Goal: Task Accomplishment & Management: Use online tool/utility

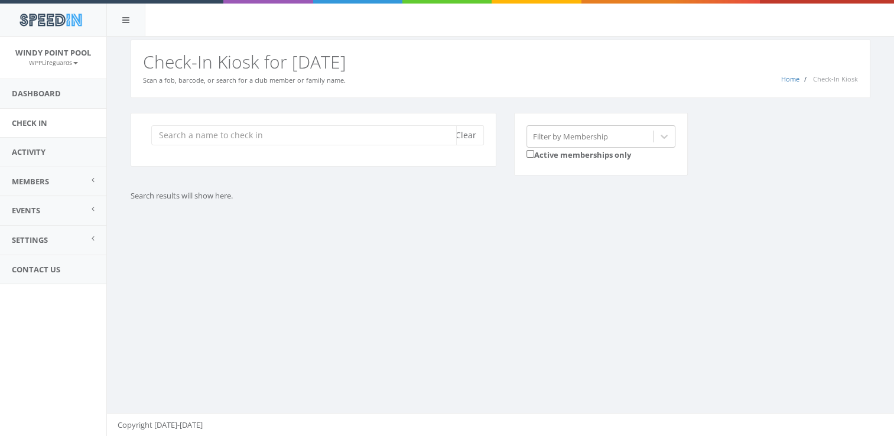
click at [326, 129] on input "search" at bounding box center [304, 135] width 306 height 20
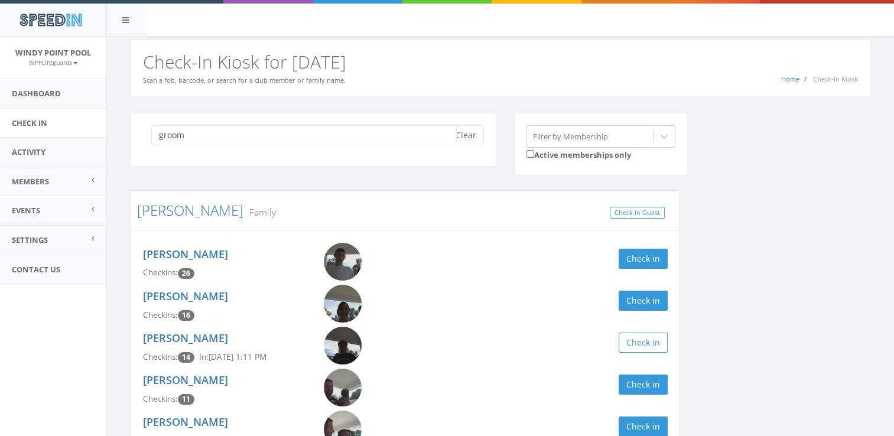
type input "groom"
click at [342, 259] on img at bounding box center [343, 262] width 38 height 38
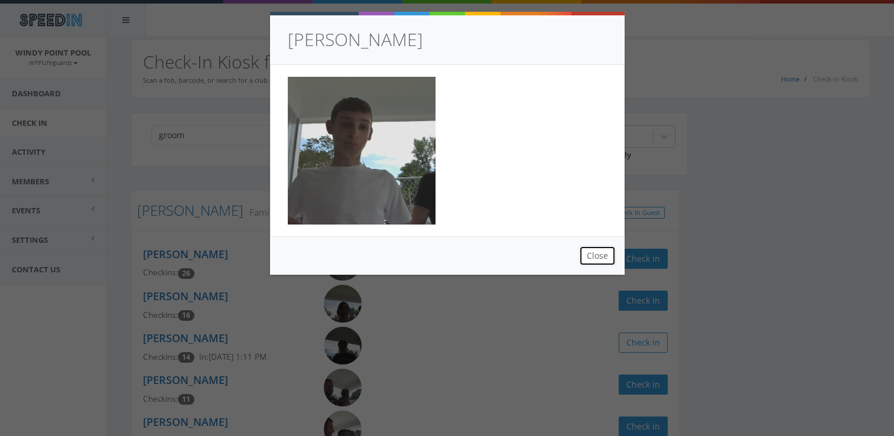
click at [601, 259] on button "Close" at bounding box center [597, 256] width 37 height 20
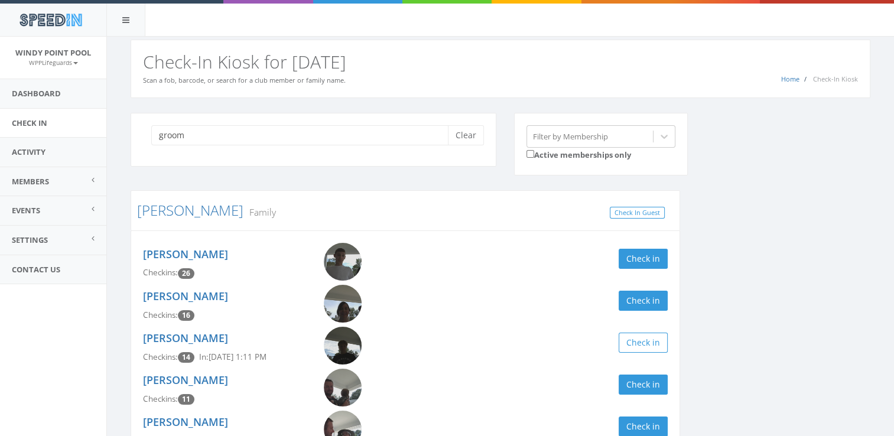
click at [751, 270] on div "groom Clear Filter by Membership Active memberships only [PERSON_NAME] Family C…" at bounding box center [501, 297] width 758 height 368
click at [340, 345] on img at bounding box center [343, 346] width 38 height 38
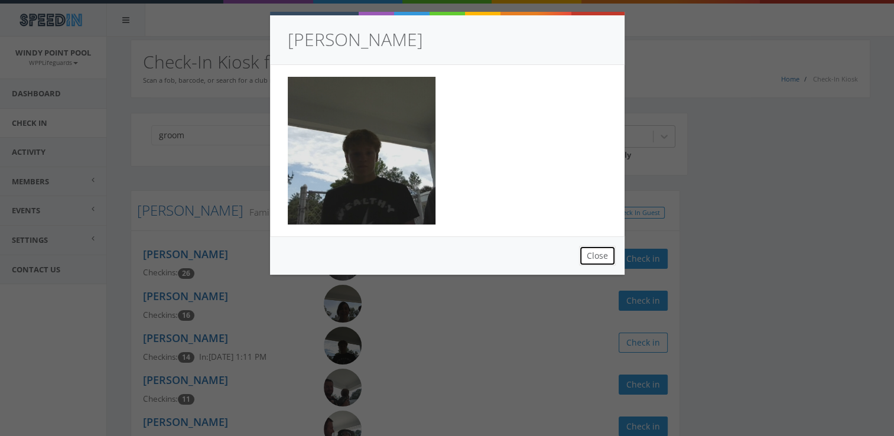
click at [591, 256] on button "Close" at bounding box center [597, 256] width 37 height 20
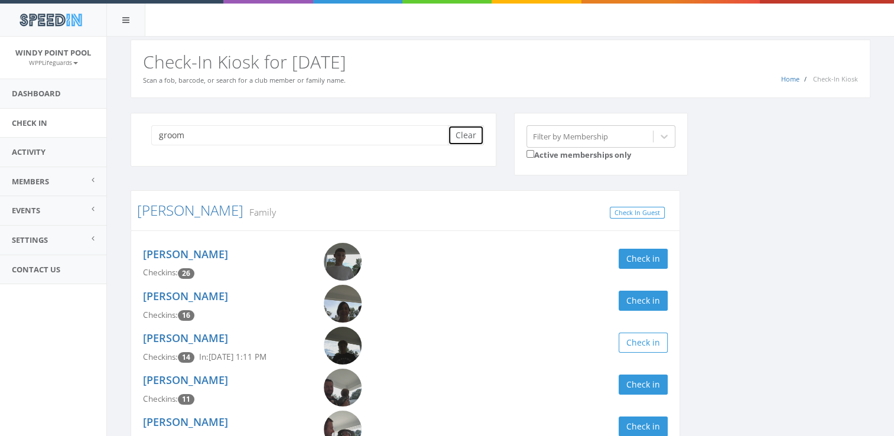
click at [470, 135] on button "Clear" at bounding box center [466, 135] width 36 height 20
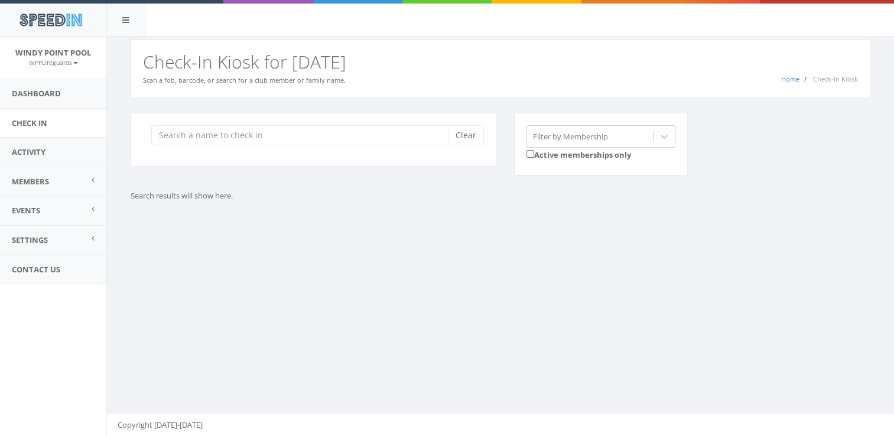
click at [407, 221] on div "Clear Filter by Membership Active memberships only Search results will show her…" at bounding box center [500, 172] width 787 height 148
click at [278, 134] on input "search" at bounding box center [304, 135] width 306 height 20
click at [278, 132] on input "search" at bounding box center [304, 135] width 306 height 20
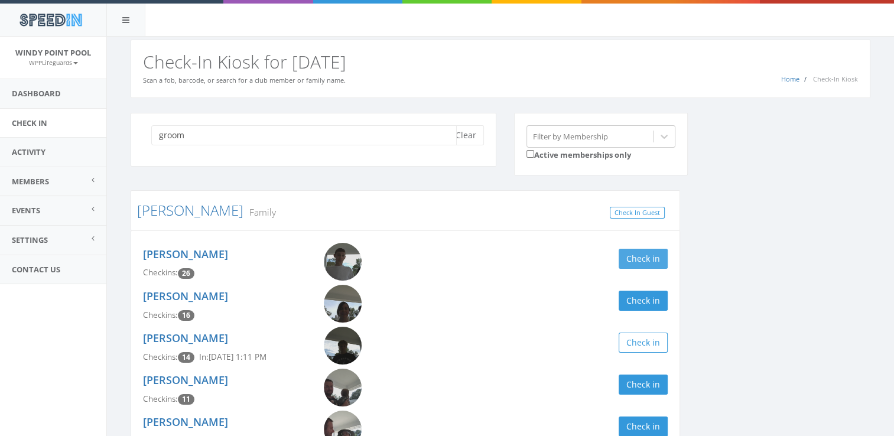
type input "groom"
click at [633, 259] on button "Check in" at bounding box center [643, 259] width 49 height 20
click at [585, 231] on div "[PERSON_NAME] Checkins: 27 In: [DATE] 3:24 PM Check in [PERSON_NAME] Checkins: …" at bounding box center [406, 348] width 550 height 235
click at [466, 125] on button "Clear" at bounding box center [466, 135] width 36 height 20
